Goal: Task Accomplishment & Management: Use online tool/utility

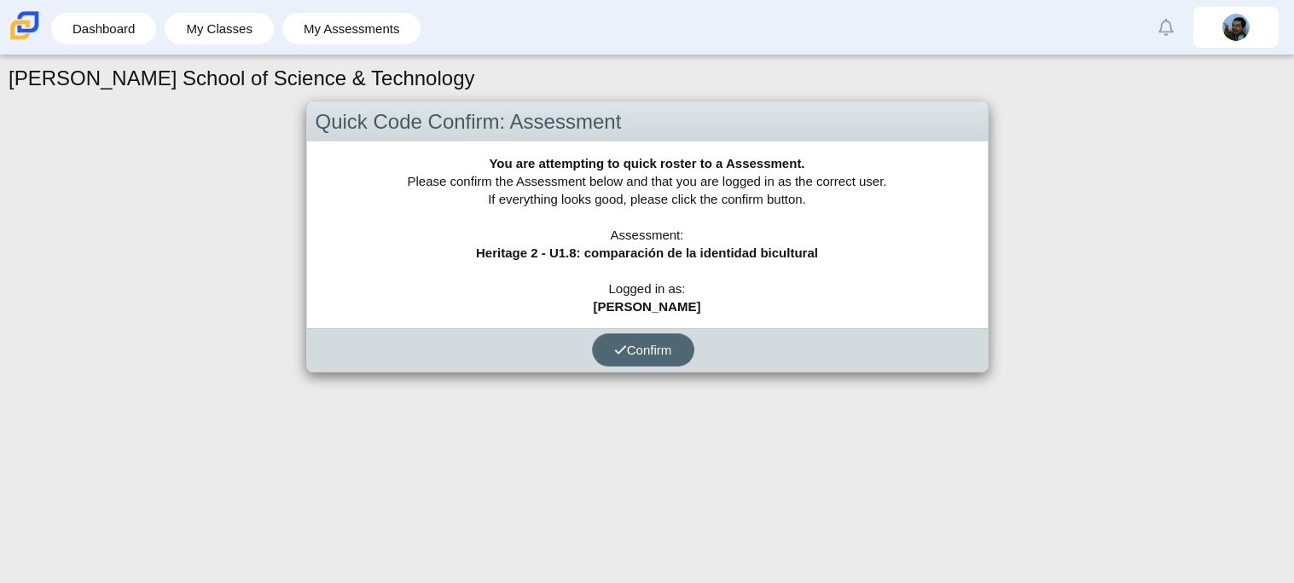
click at [653, 357] on button "Confirm" at bounding box center [643, 349] width 102 height 33
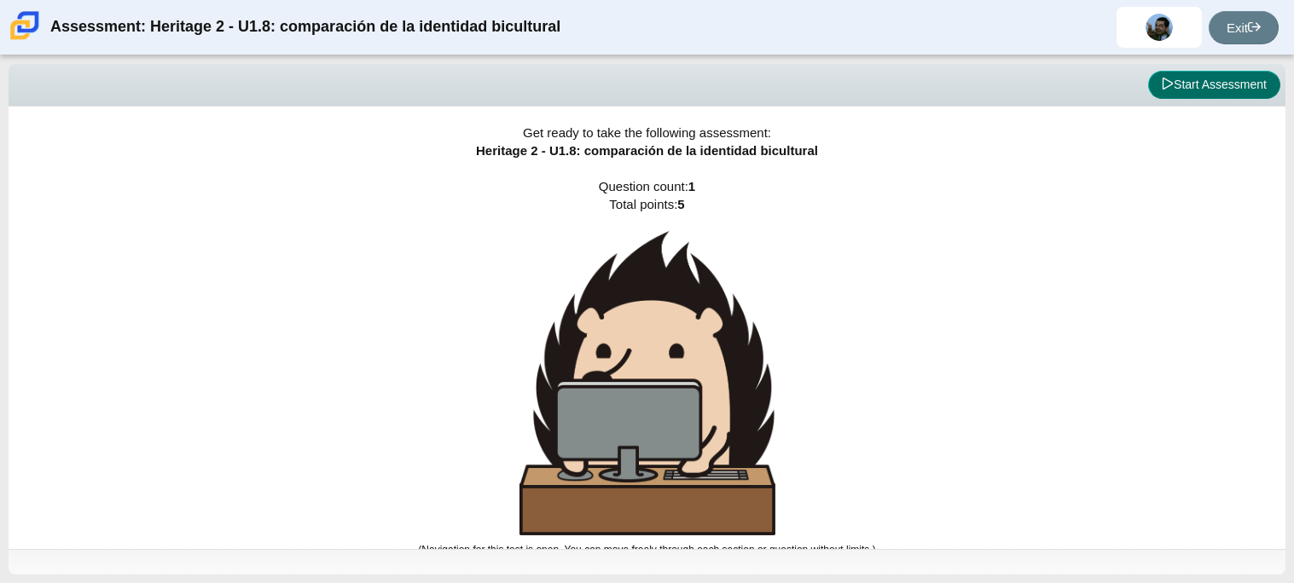
click at [1228, 86] on button "Start Assessment" at bounding box center [1214, 85] width 132 height 29
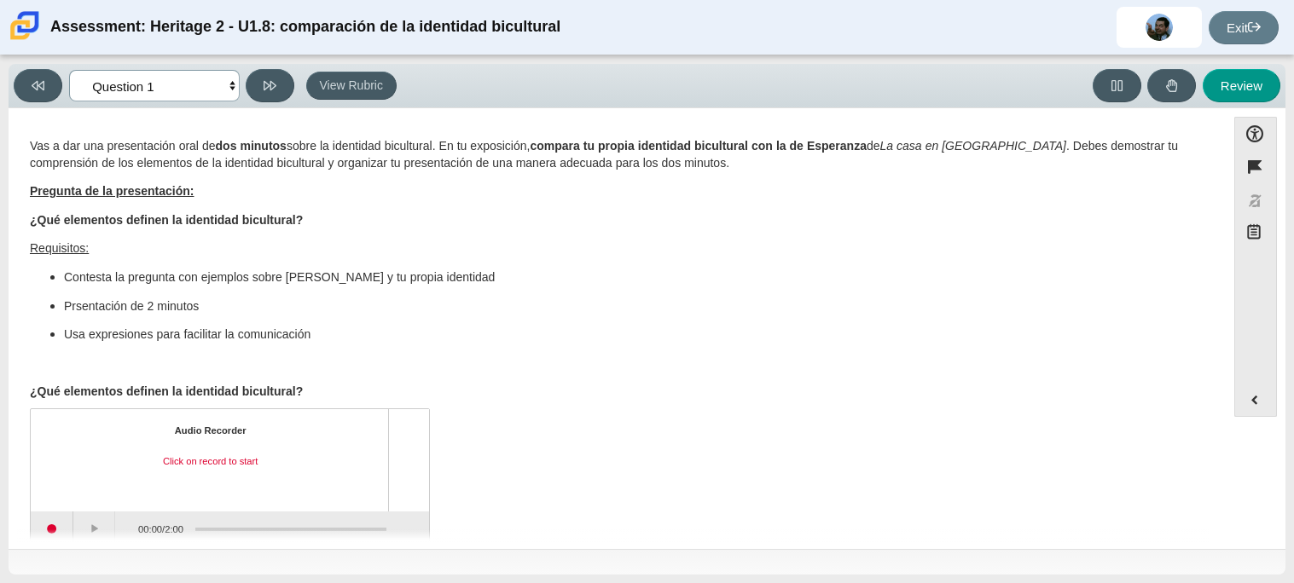
click at [174, 83] on select "Questions Question 1 Review Review Answers" at bounding box center [154, 86] width 171 height 32
click at [69, 70] on select "Questions Question 1 Review Review Answers" at bounding box center [154, 86] width 171 height 32
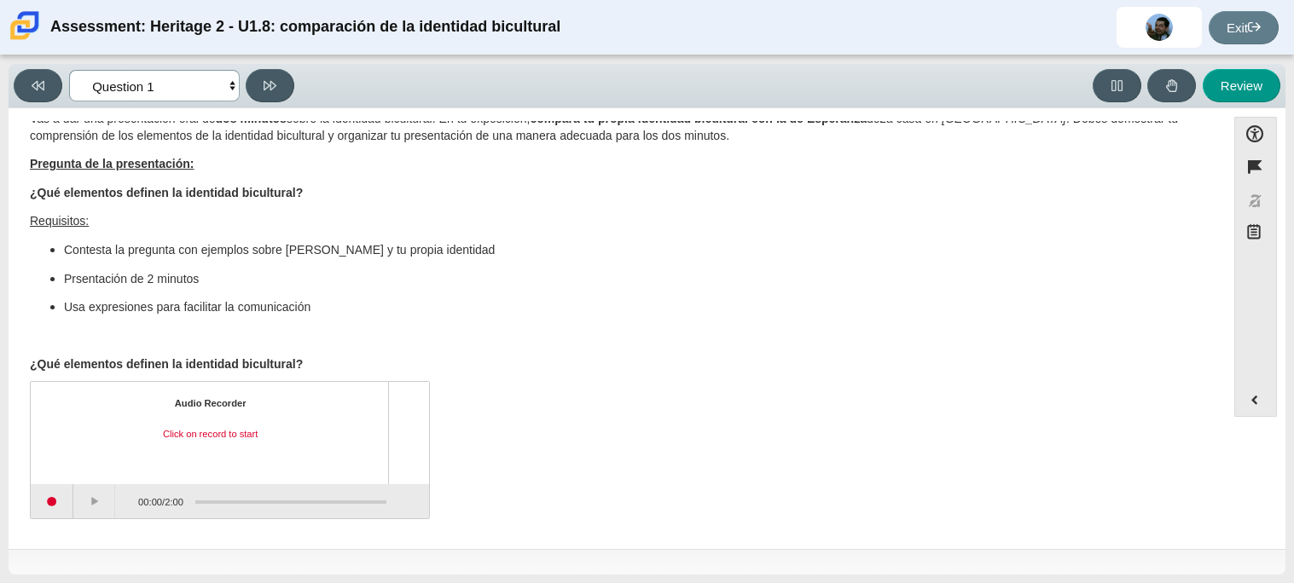
click at [177, 87] on select "Questions Question 1 Review Review Answers" at bounding box center [154, 86] width 171 height 32
click at [69, 70] on select "Questions Question 1 Review Review Answers" at bounding box center [154, 86] width 171 height 32
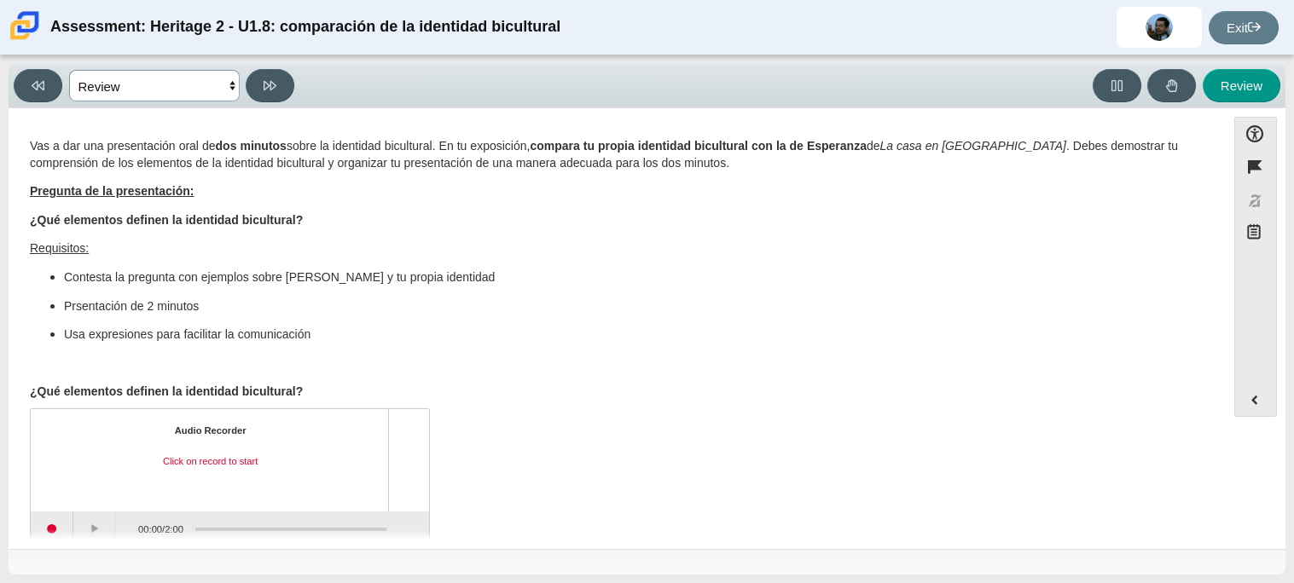
click at [177, 90] on select "Questions Question 1 Review Review Answers" at bounding box center [154, 86] width 171 height 32
click at [69, 70] on select "Questions Question 1 Review Review Answers" at bounding box center [154, 86] width 171 height 32
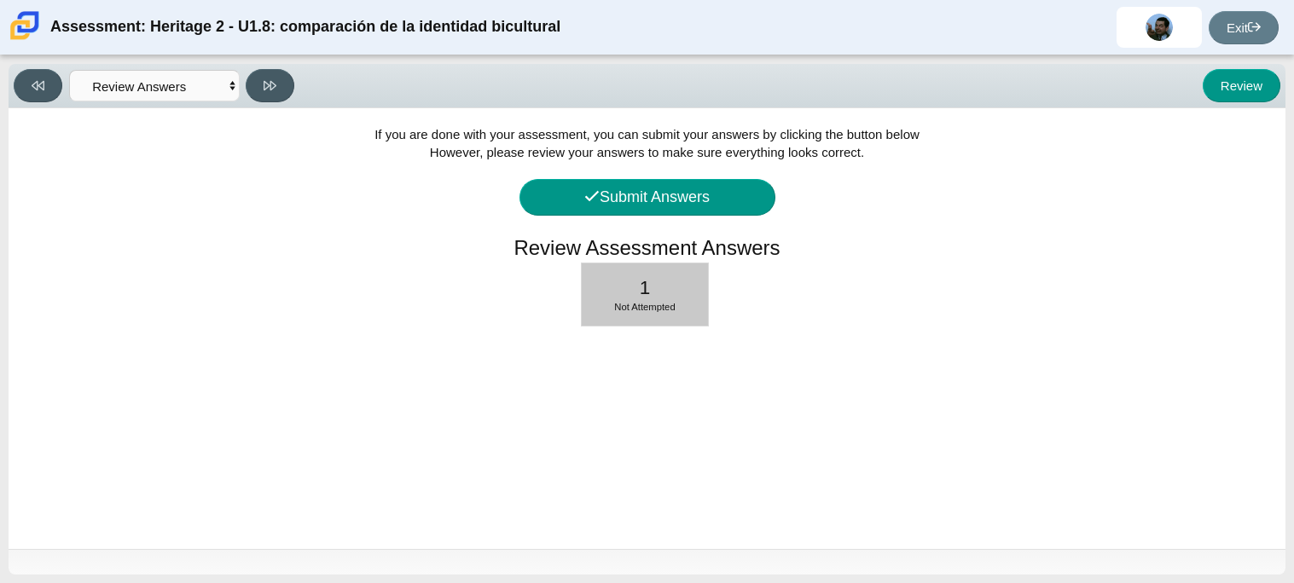
click at [643, 305] on span "Not Attempted" at bounding box center [644, 307] width 61 height 10
select select "3d3024f6-a892-4ba5-b2e4-c6acecfbc936"
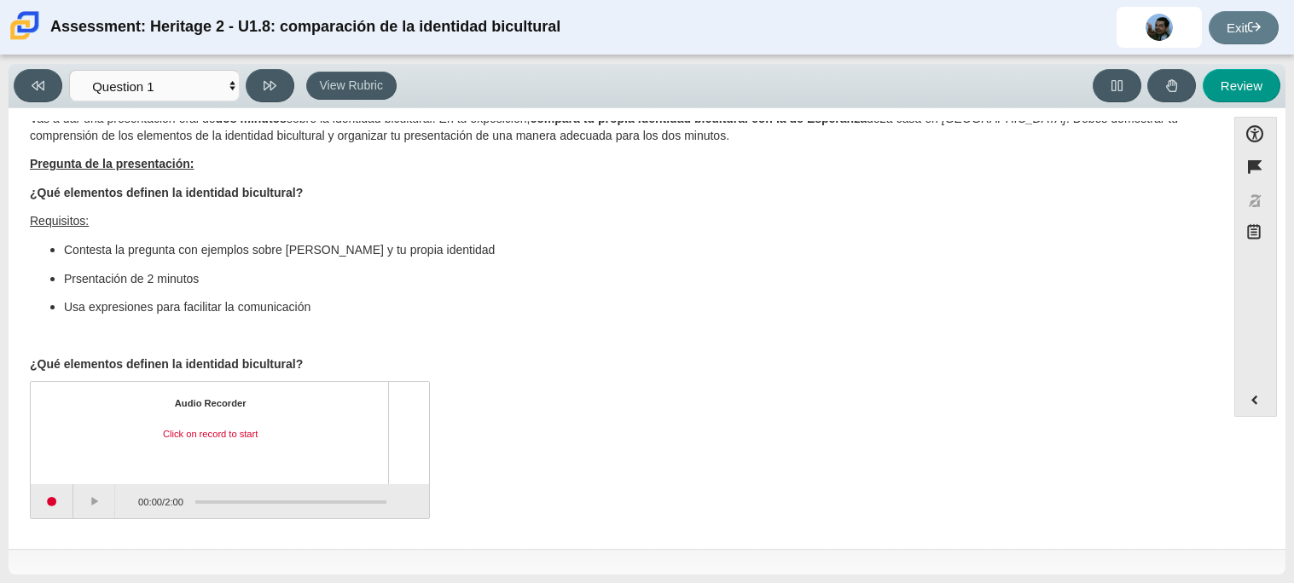
scroll to position [26, 0]
